Goal: Task Accomplishment & Management: Manage account settings

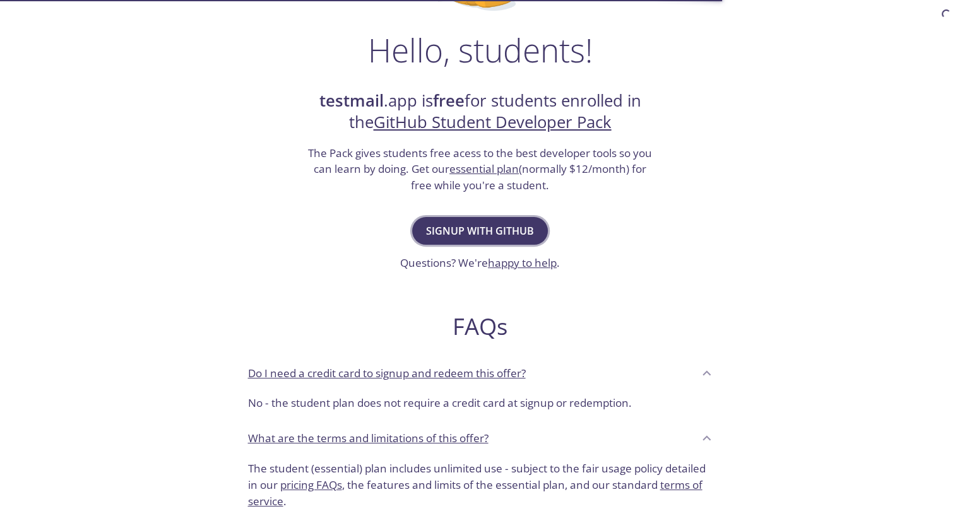
scroll to position [184, 0]
click at [483, 233] on span "Signup with GitHub" at bounding box center [480, 230] width 108 height 18
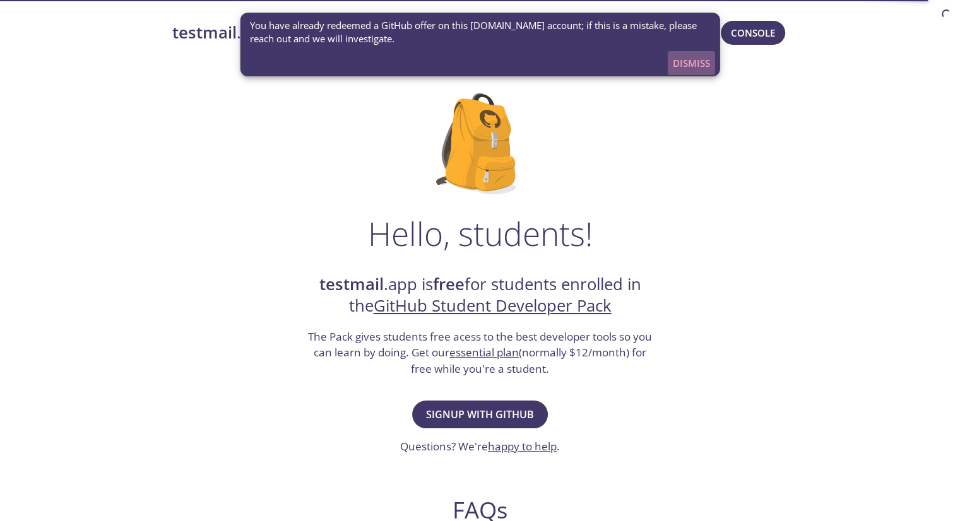
click at [712, 70] on button "Dismiss" at bounding box center [690, 63] width 47 height 24
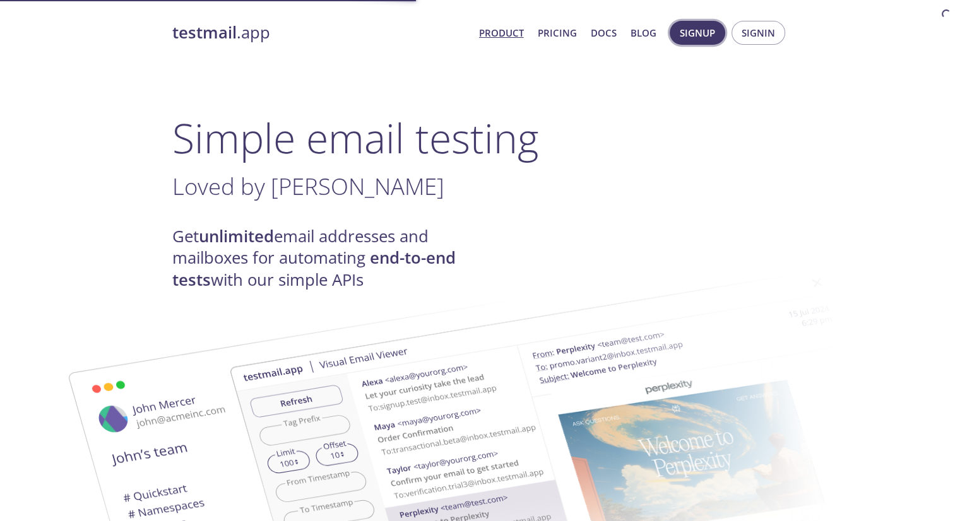
click at [715, 33] on span "Signup" at bounding box center [696, 33] width 35 height 16
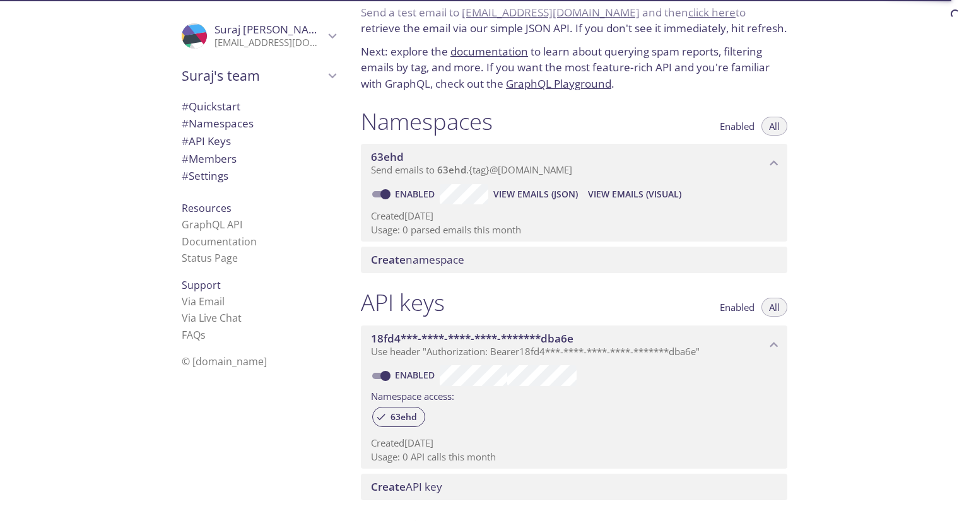
click at [732, 197] on div "Enabled View Emails (JSON) View Emails (Visual)" at bounding box center [574, 194] width 406 height 20
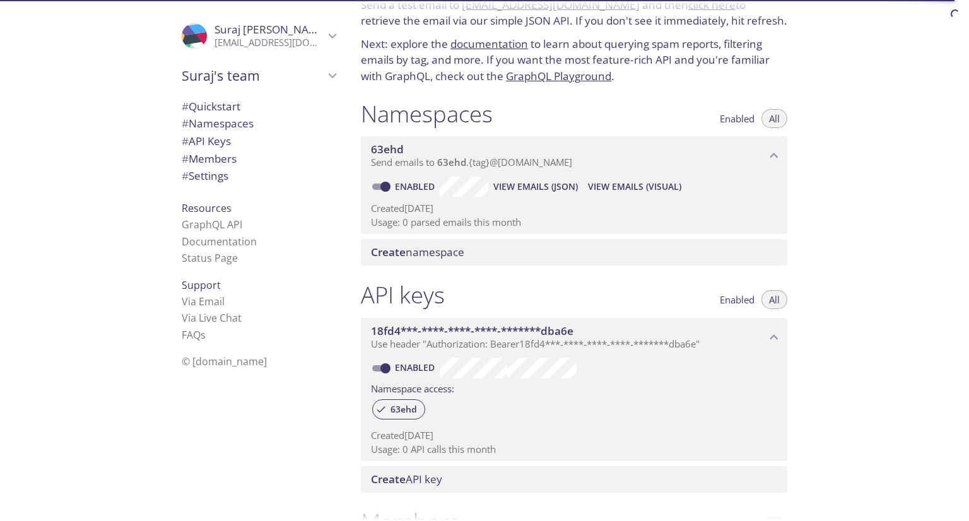
click at [751, 170] on div "63ehd Send emails to 63ehd . {tag} @inbox.testmail.app" at bounding box center [574, 155] width 426 height 39
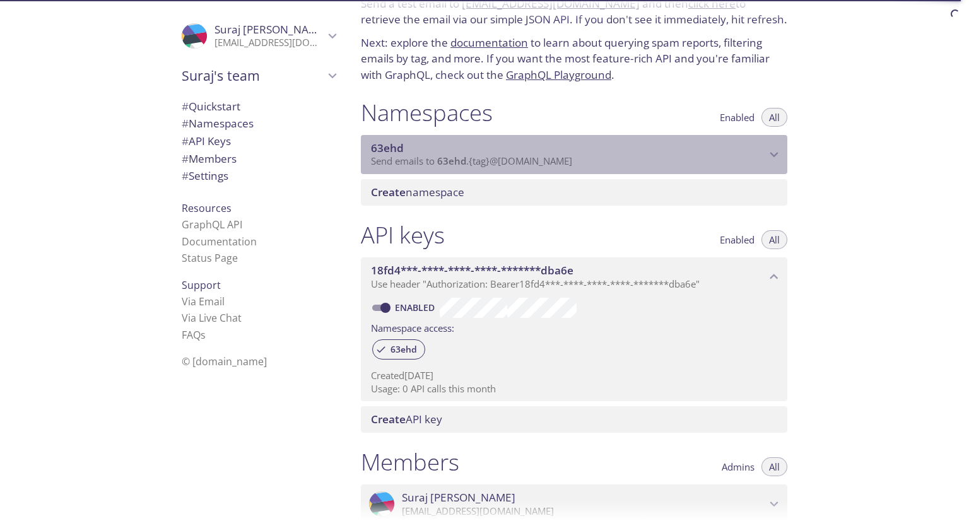
click at [750, 166] on p "Send emails to 63ehd . {tag} @inbox.testmail.app" at bounding box center [568, 161] width 395 height 13
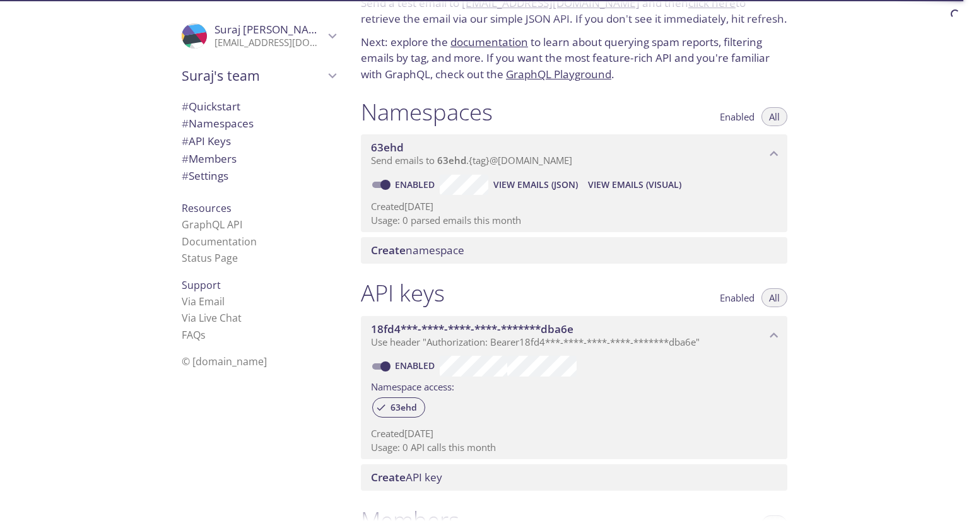
click at [515, 175] on button "View Emails (JSON)" at bounding box center [535, 185] width 95 height 20
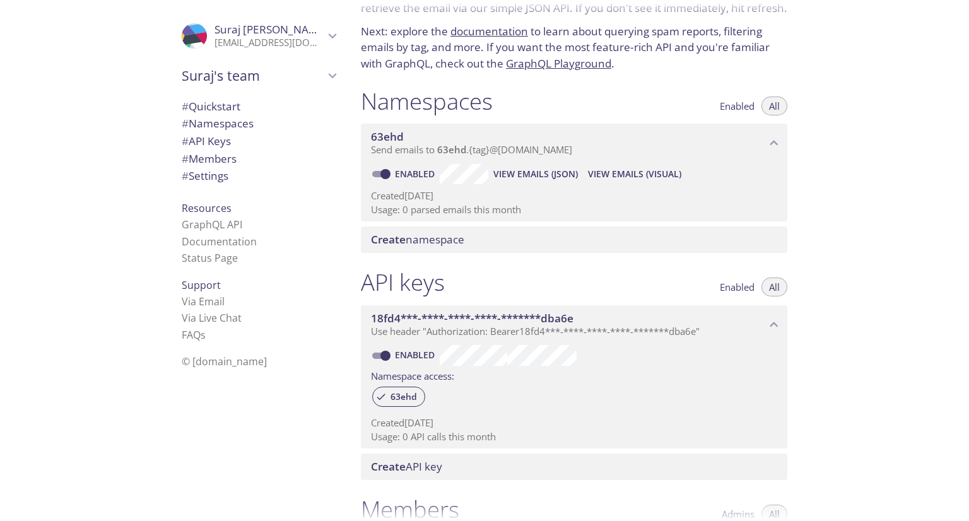
scroll to position [72, 0]
click at [466, 248] on div "Create namespace" at bounding box center [574, 240] width 426 height 26
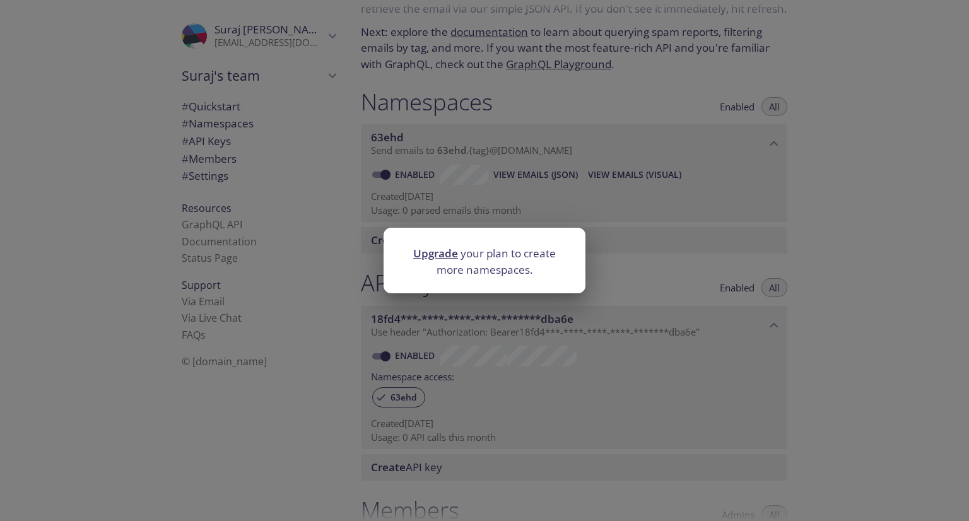
click at [573, 166] on div "Upgrade your plan to create more namespaces." at bounding box center [484, 260] width 969 height 521
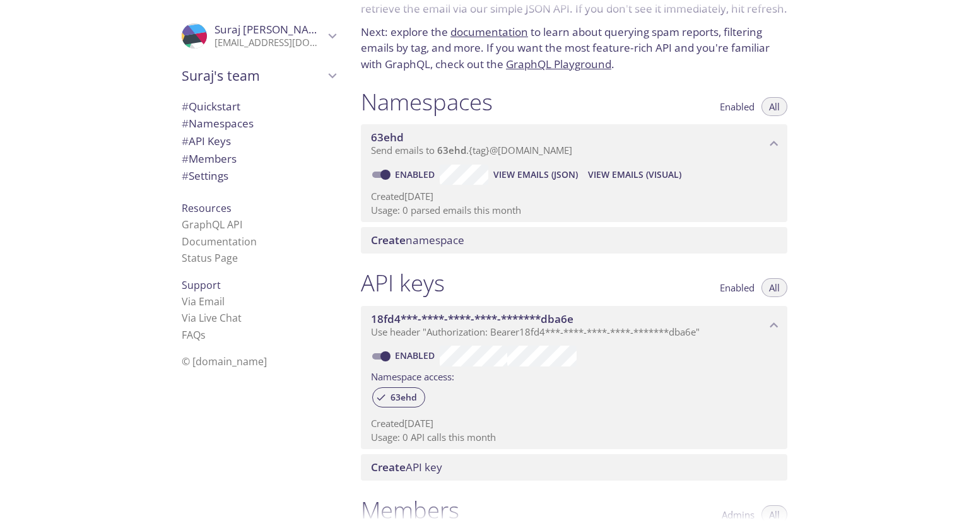
click at [386, 175] on input "Enabled" at bounding box center [385, 174] width 45 height 15
click at [386, 175] on span at bounding box center [380, 175] width 16 height 6
click at [377, 176] on input "Disabled" at bounding box center [375, 174] width 45 height 15
checkbox input "true"
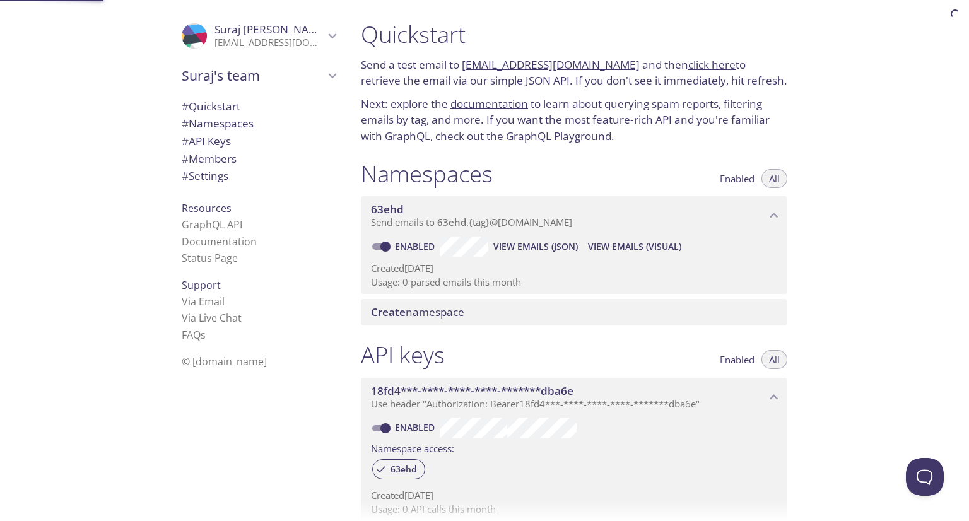
scroll to position [0, 0]
click at [688, 66] on link "click here" at bounding box center [711, 64] width 47 height 15
click at [328, 71] on icon "Suraj's team" at bounding box center [332, 76] width 16 height 16
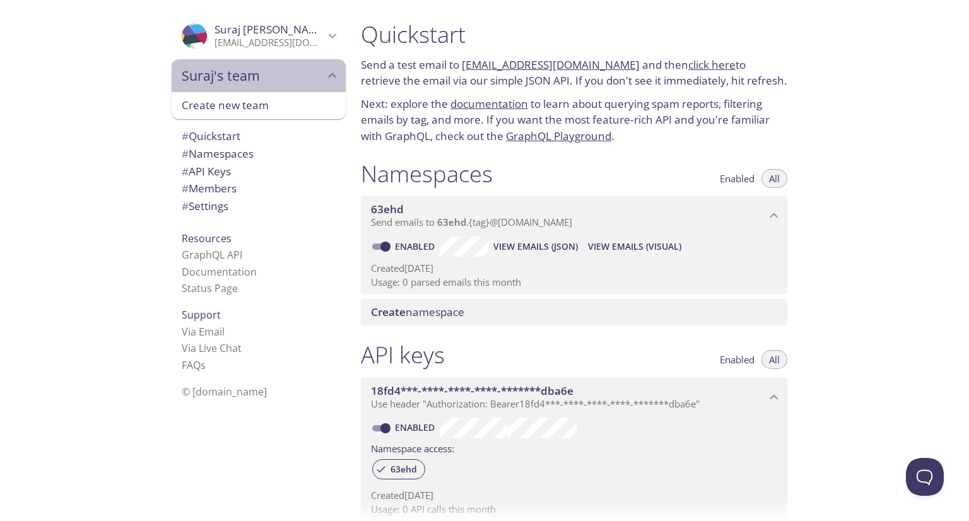
click at [328, 71] on icon "Suraj's team" at bounding box center [332, 76] width 16 height 16
